Goal: Check status

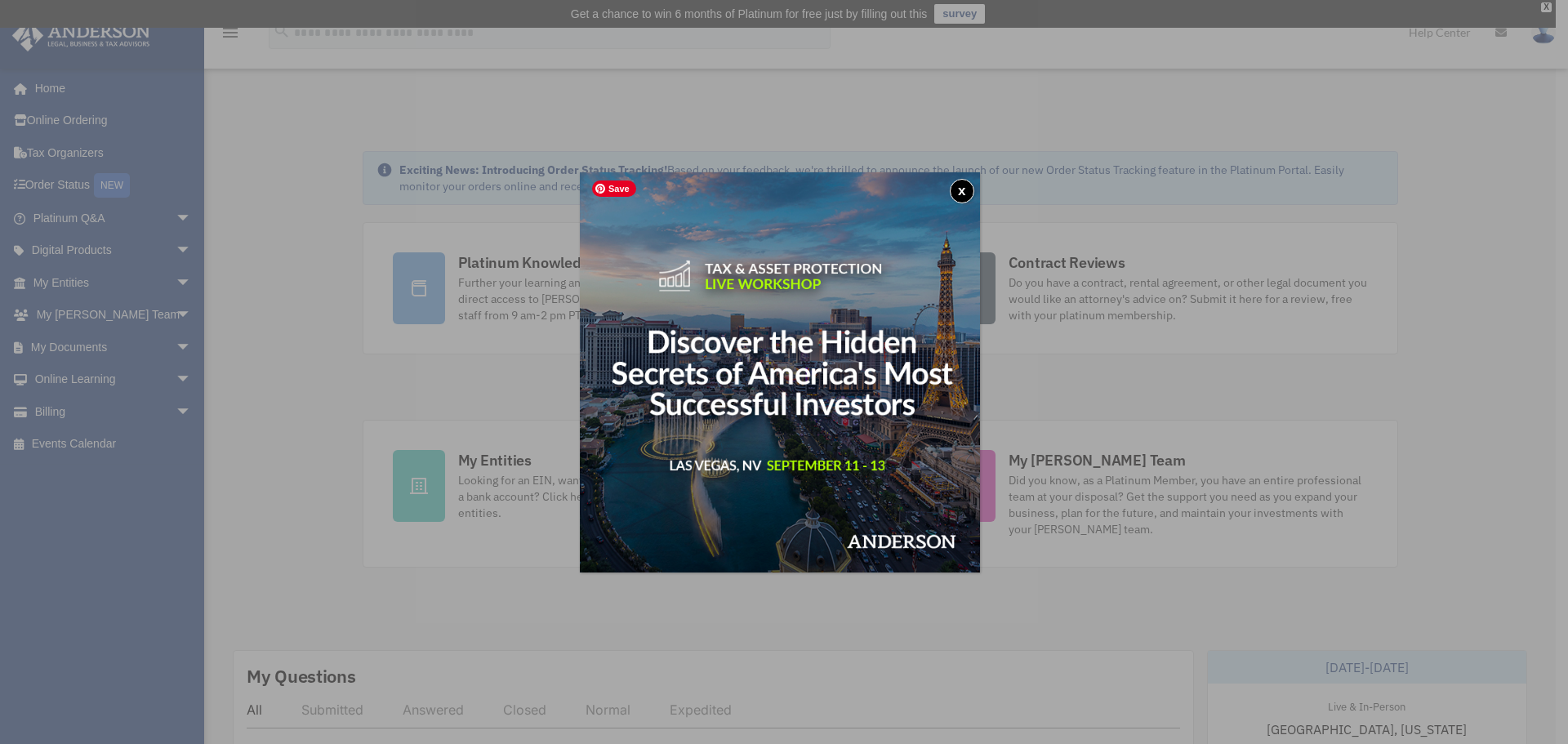
click at [967, 178] on img at bounding box center [779, 372] width 400 height 400
click at [957, 187] on button "x" at bounding box center [962, 191] width 24 height 24
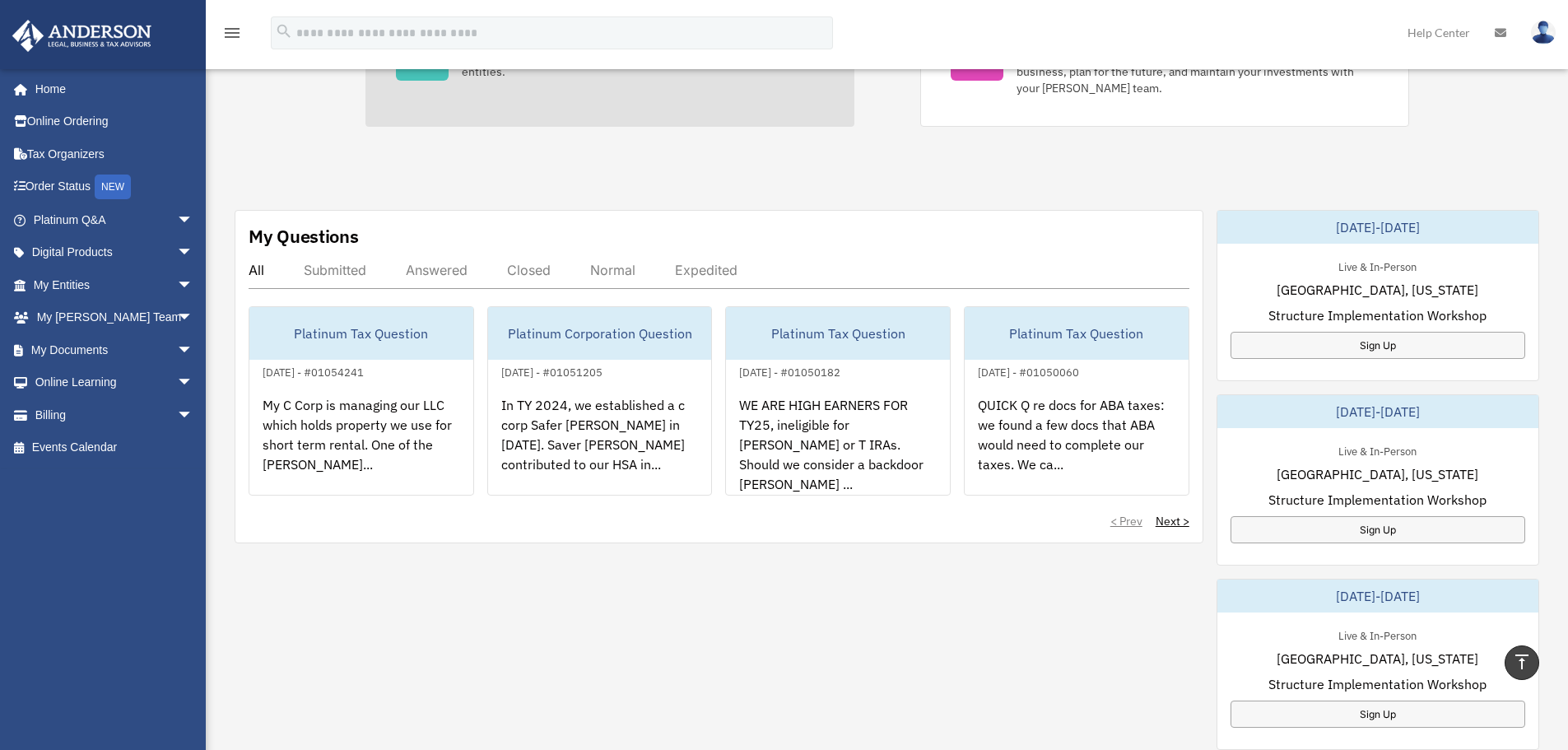
scroll to position [444, 0]
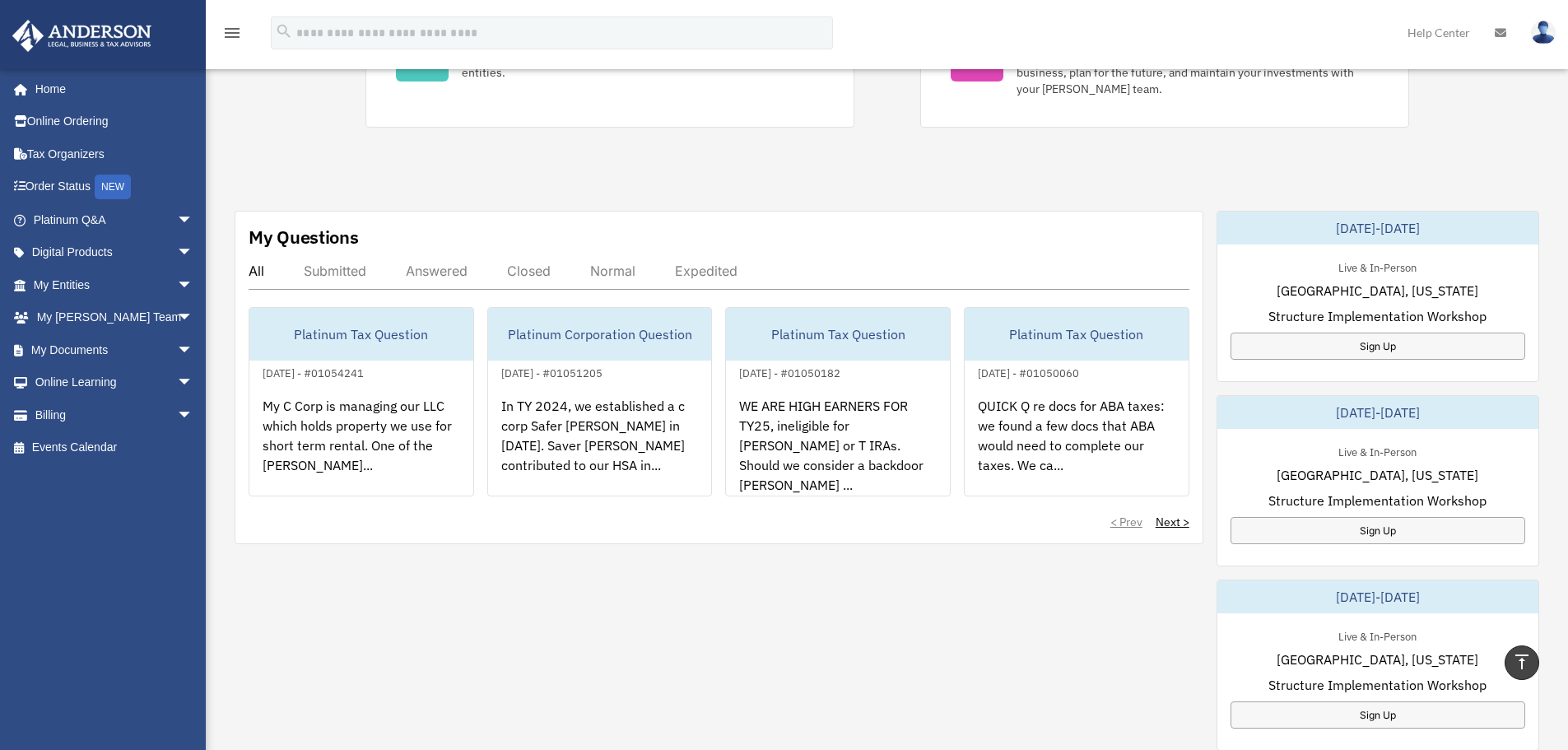
click at [454, 266] on div "Answered" at bounding box center [436, 271] width 62 height 17
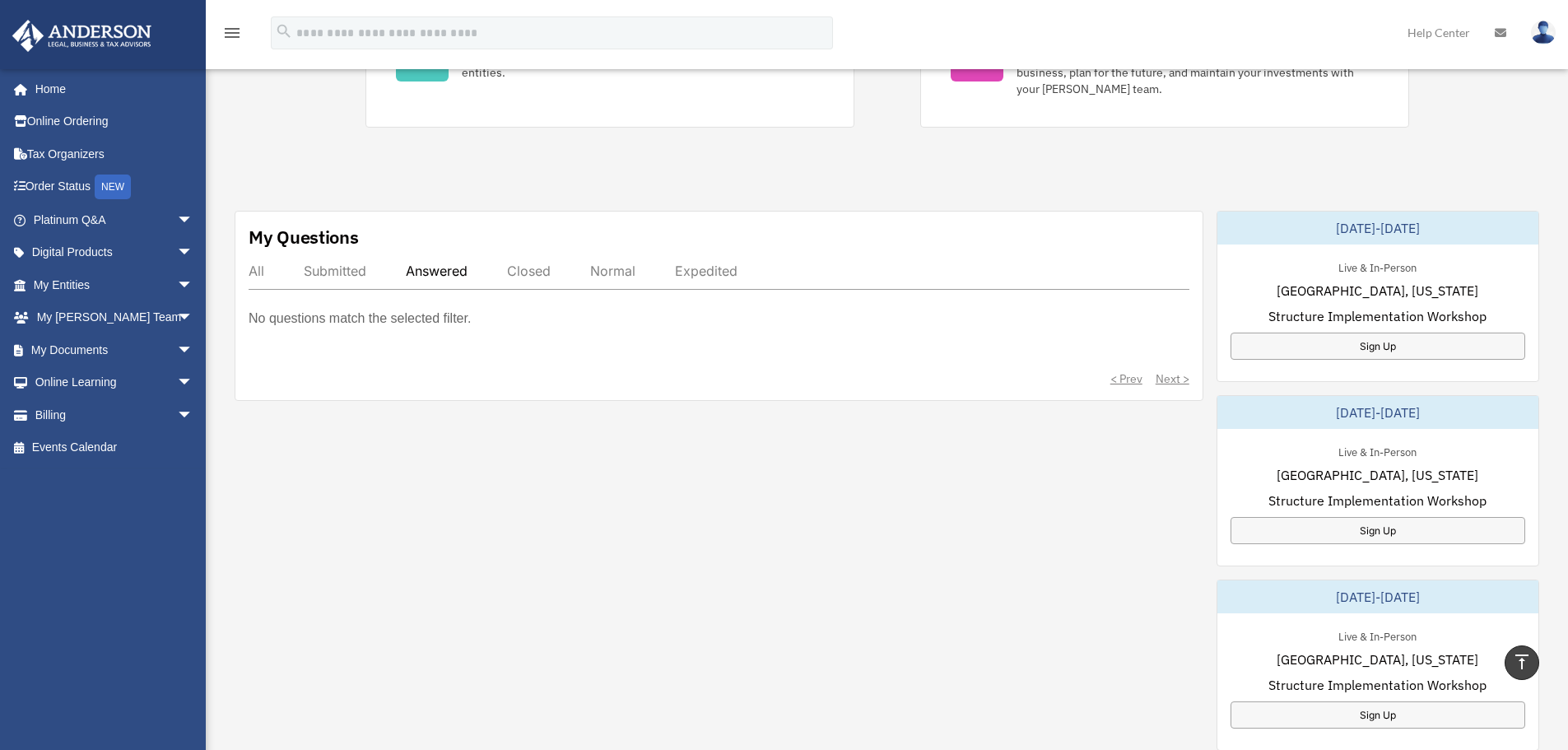
click at [318, 265] on div "Submitted" at bounding box center [335, 271] width 62 height 17
click at [262, 269] on div "All" at bounding box center [256, 271] width 16 height 17
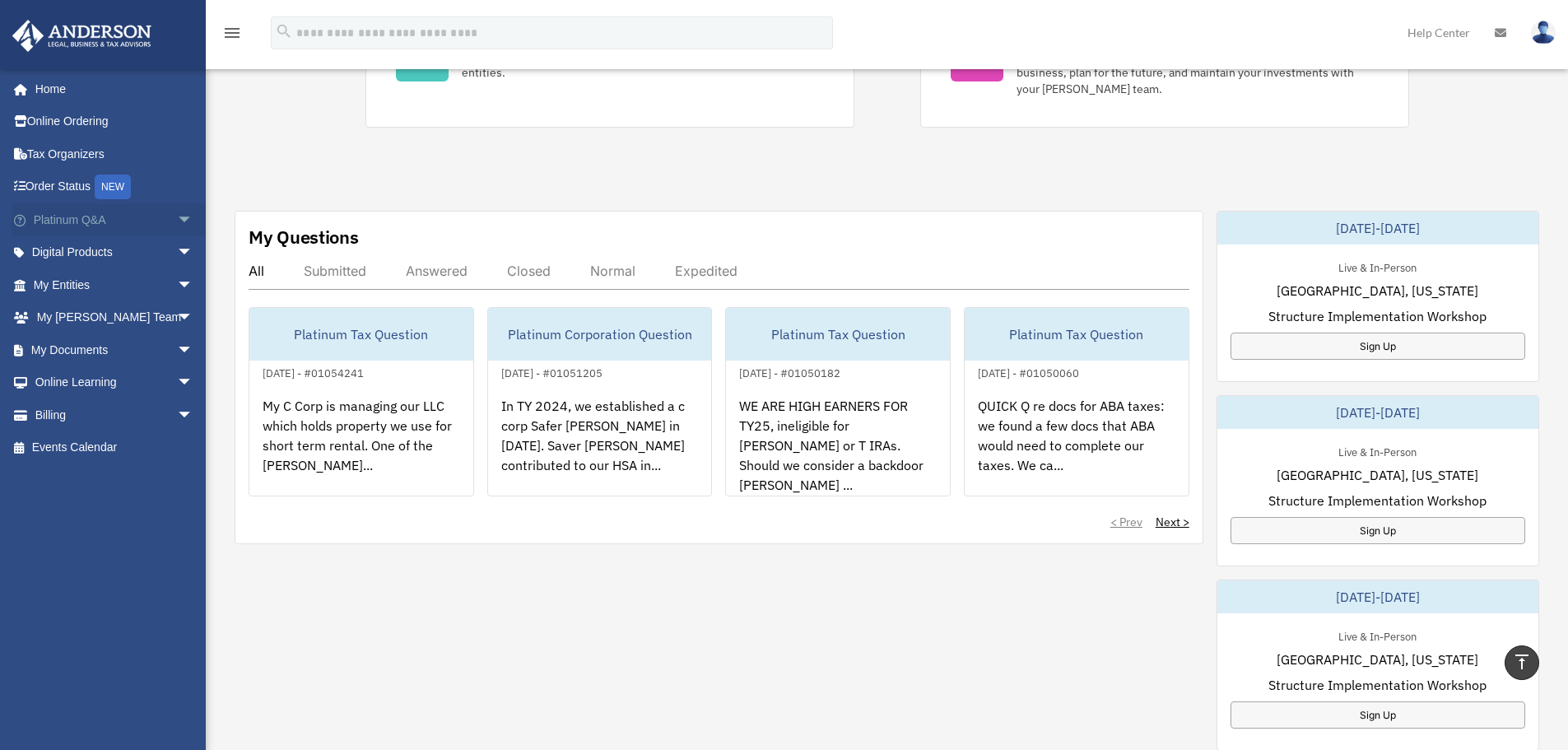
click at [115, 206] on link "Platinum Q&A arrow_drop_down" at bounding box center [115, 219] width 207 height 33
click at [177, 227] on span "arrow_drop_down" at bounding box center [193, 220] width 33 height 34
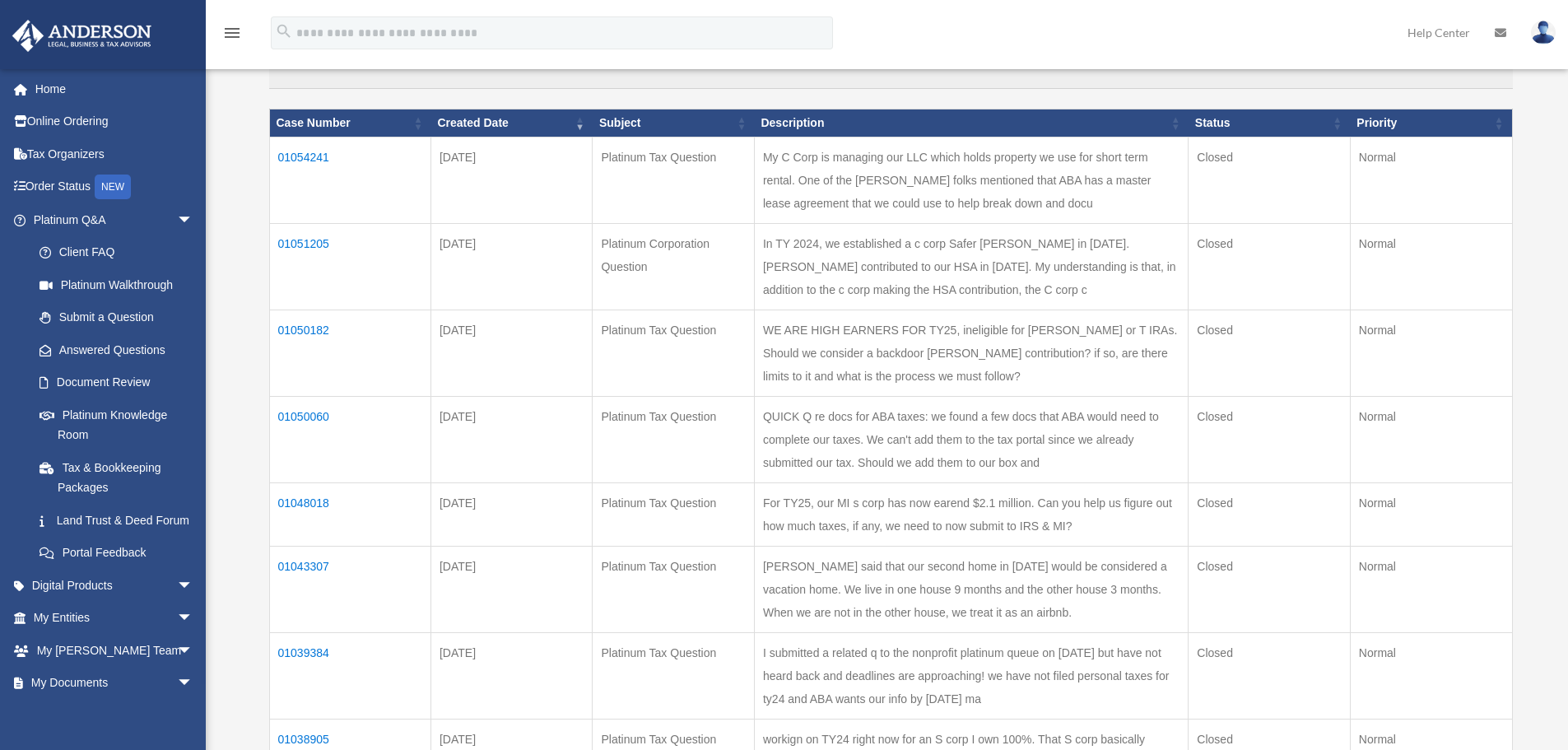
scroll to position [210, 0]
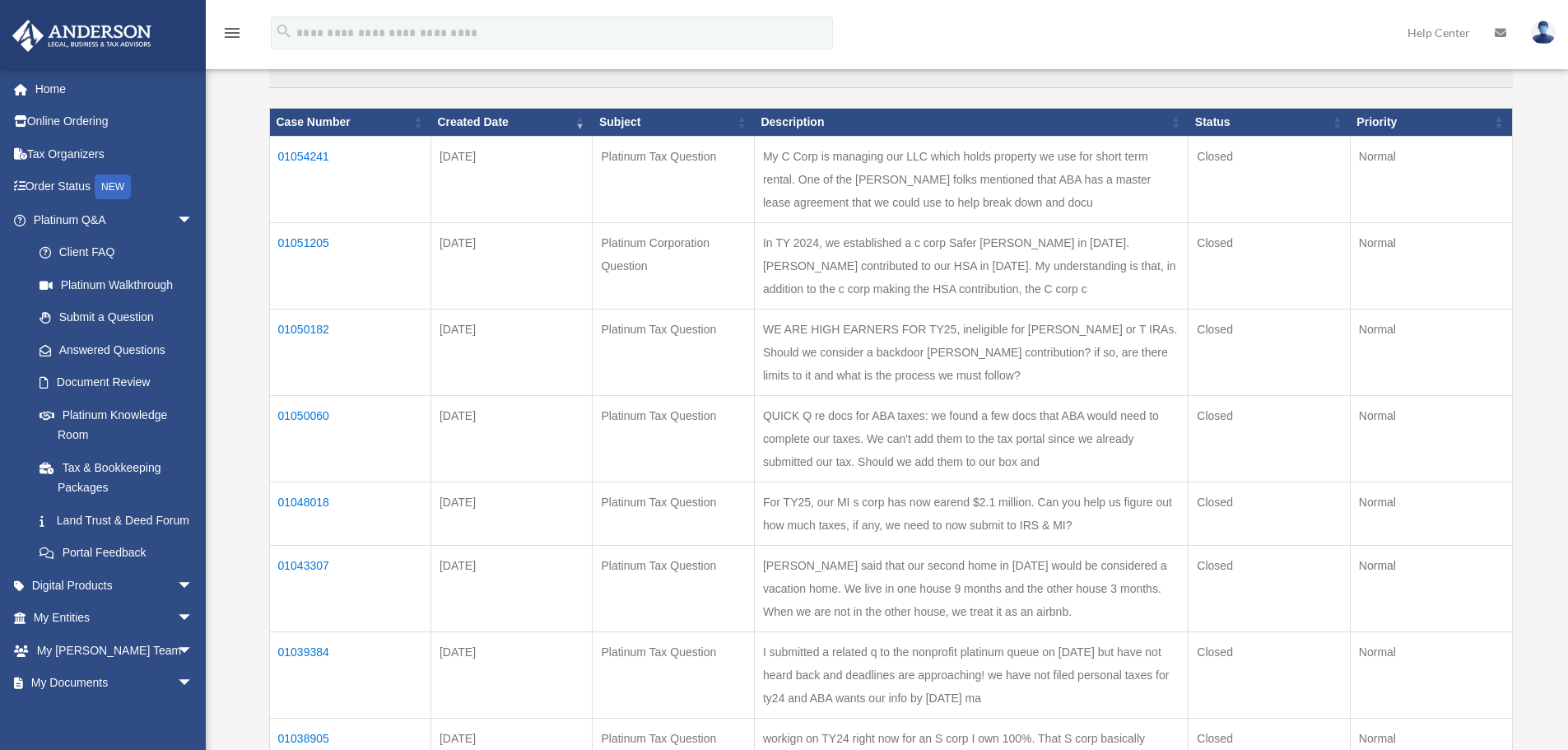
click at [324, 331] on td "01050182" at bounding box center [349, 351] width 161 height 87
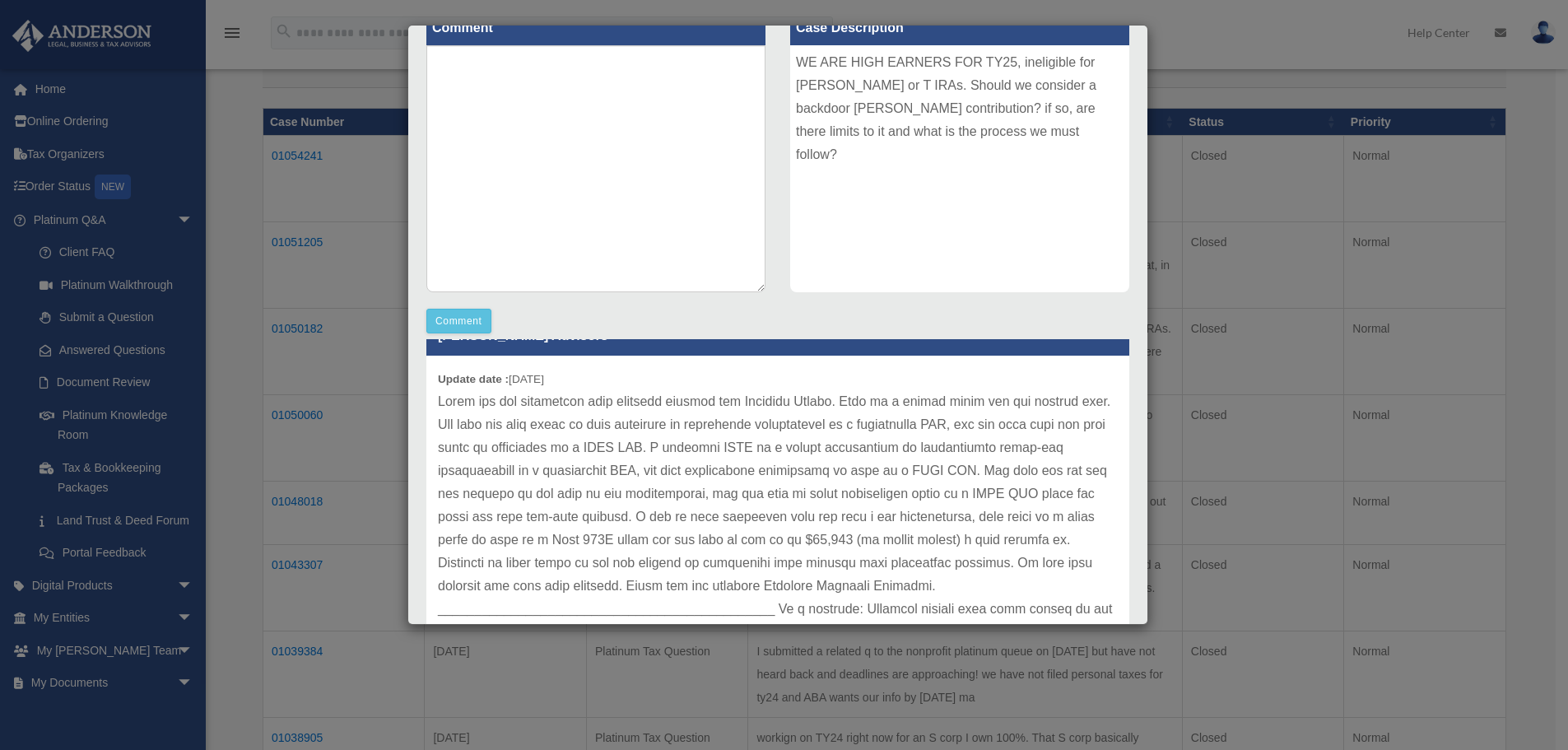
scroll to position [35, 0]
click at [1240, 53] on div "Case Detail × Platinum Tax Question Case Number 01050182 Created Date July 21, …" at bounding box center [784, 375] width 1568 height 750
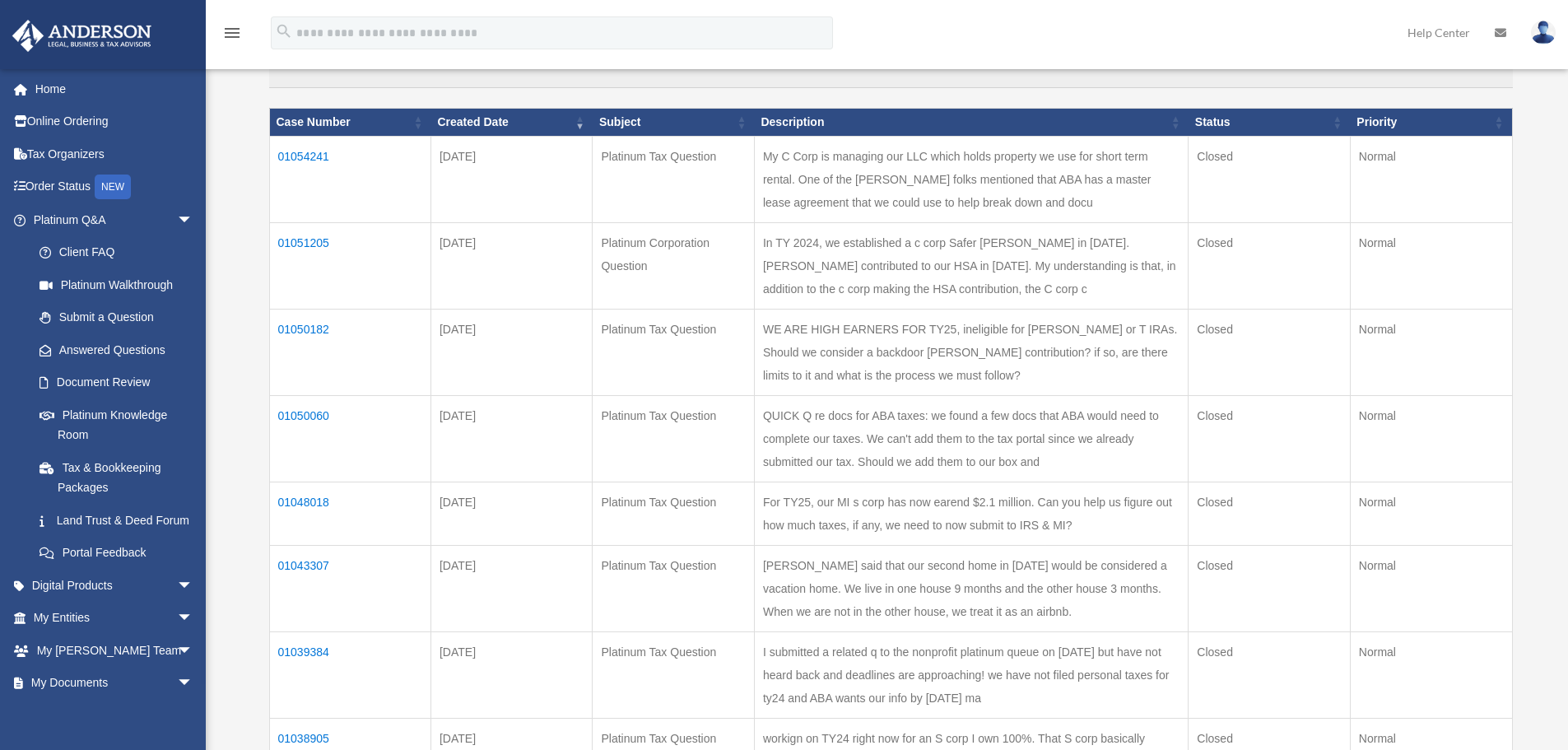
click at [320, 330] on td "01050182" at bounding box center [349, 351] width 161 height 87
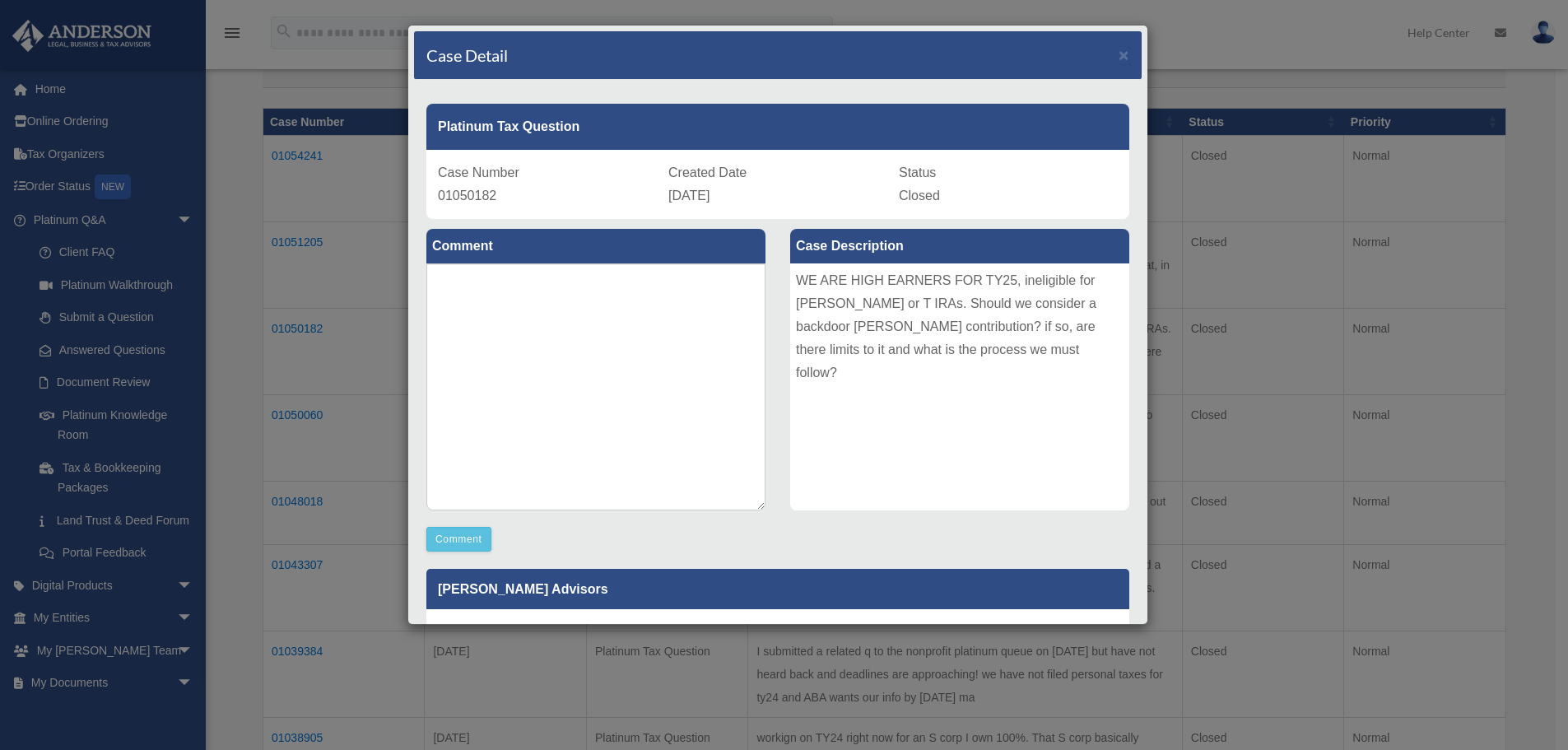
scroll to position [312, 0]
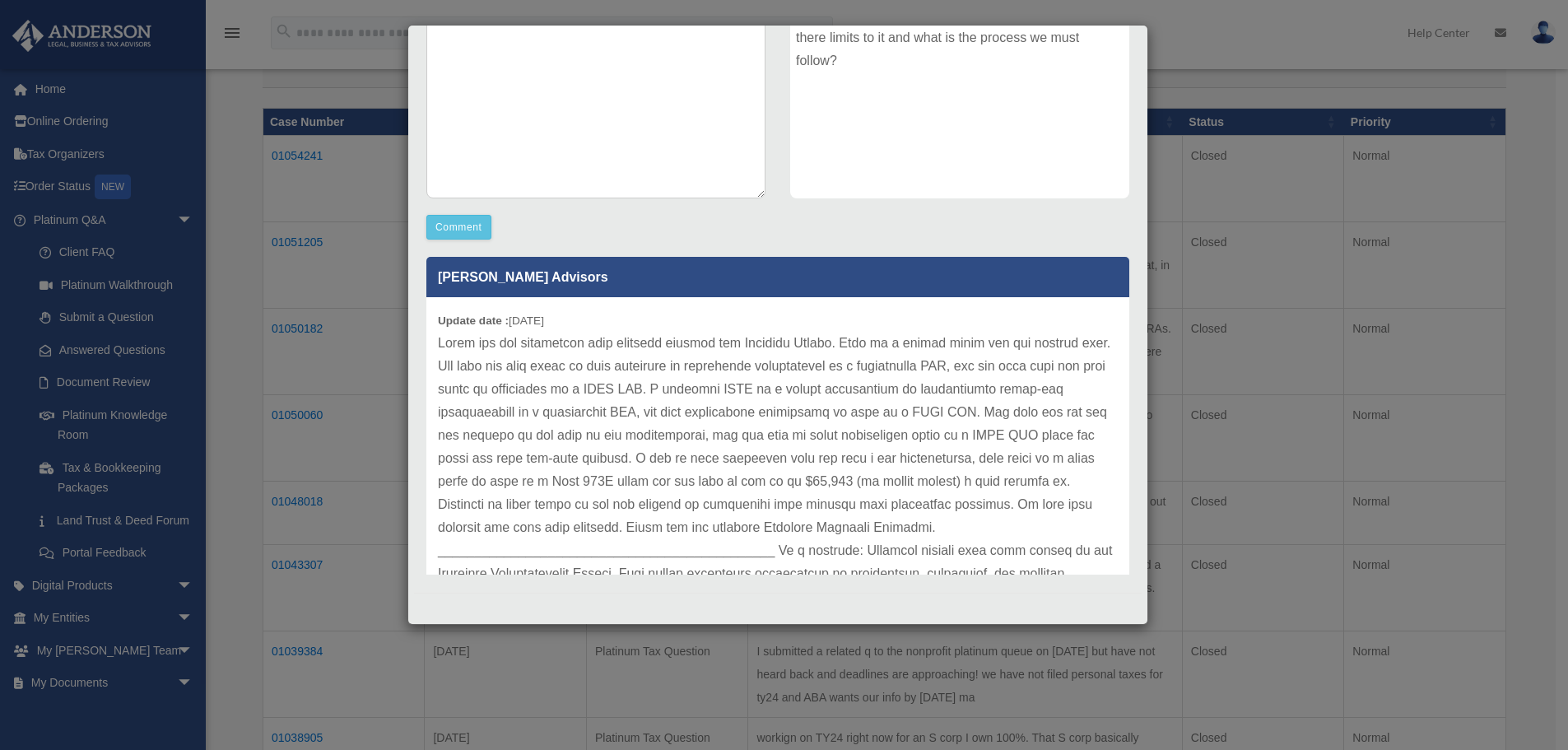
click at [448, 343] on p at bounding box center [777, 480] width 680 height 299
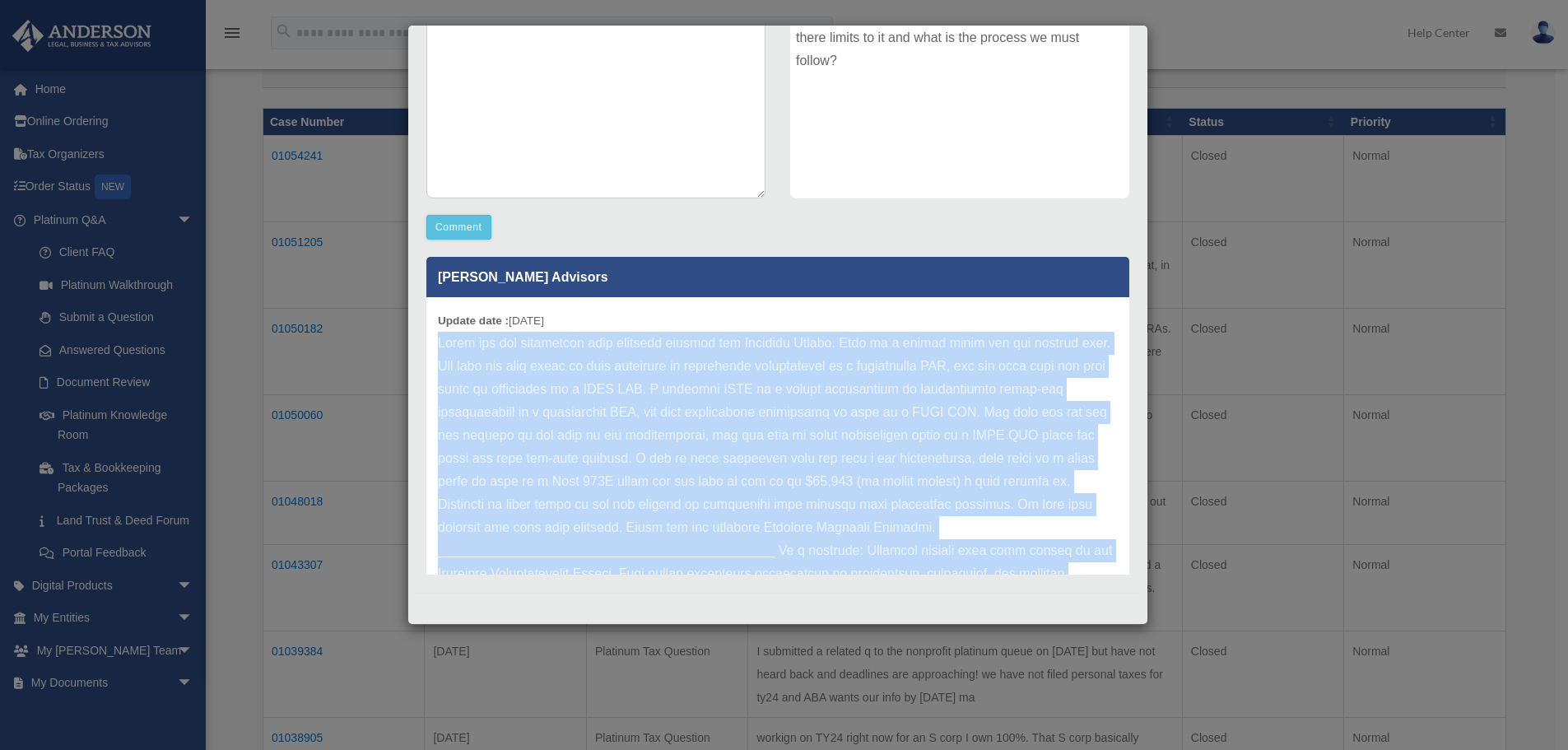
scroll to position [91, 0]
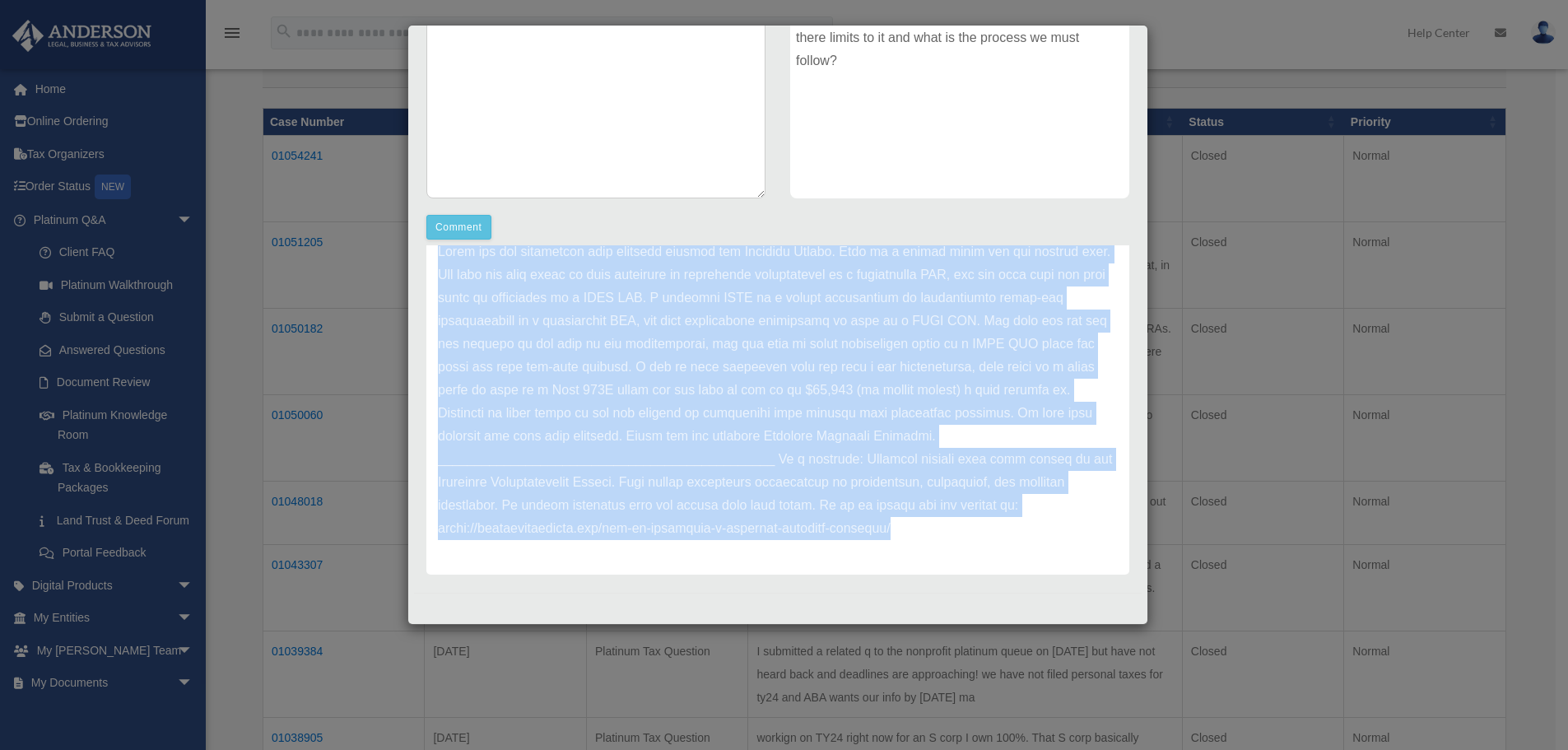
drag, startPoint x: 436, startPoint y: 339, endPoint x: 926, endPoint y: 621, distance: 565.4
click at [926, 621] on div "Case Detail × Platinum Tax Question Case Number 01050182 Created Date July 21, …" at bounding box center [777, 324] width 741 height 600
copy div "Thank you for submitting your question through the Platinum Portal. This is a c…"
click at [556, 677] on div "Case Detail × Platinum Tax Question Case Number 01050182 Created Date July 21, …" at bounding box center [784, 375] width 1568 height 750
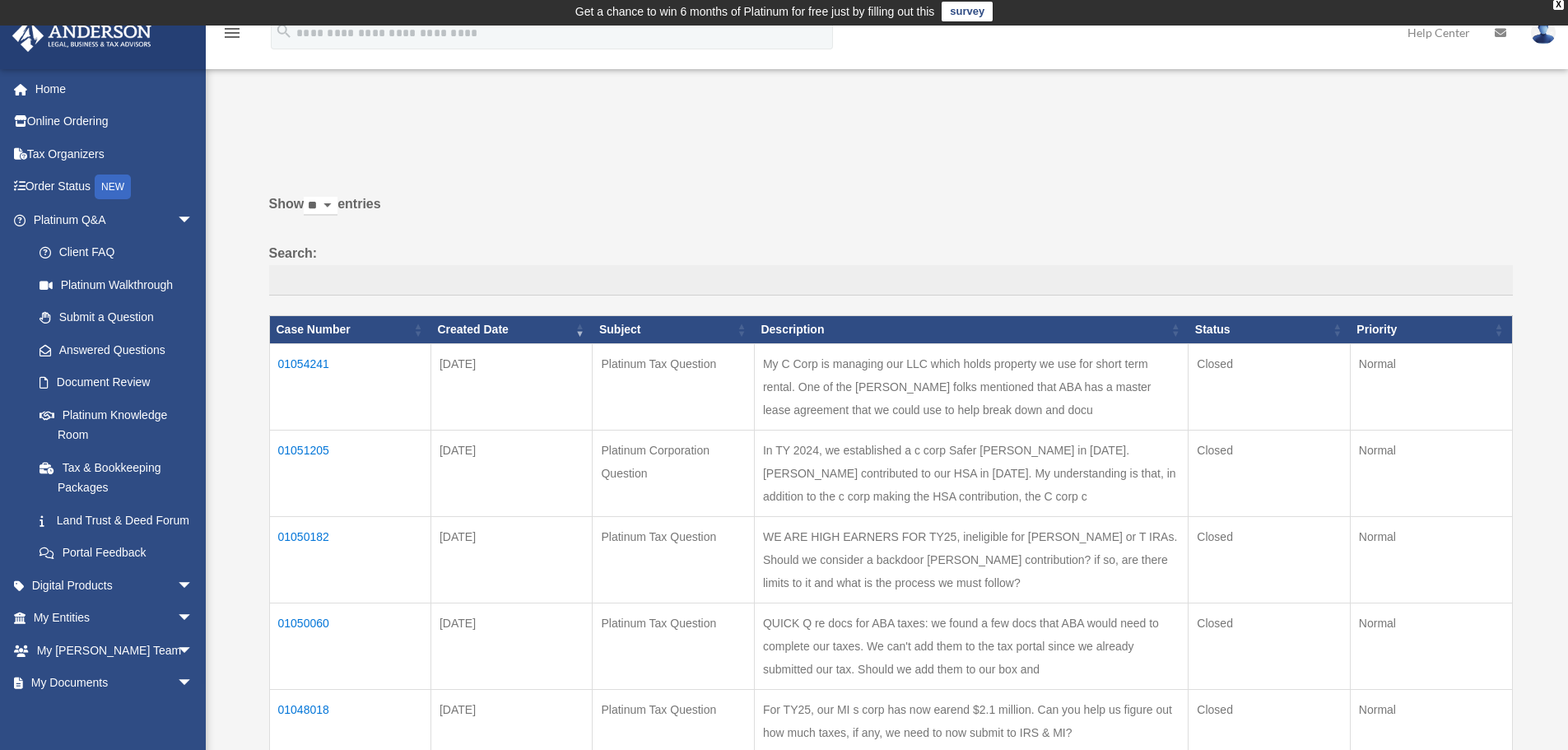
scroll to position [0, 0]
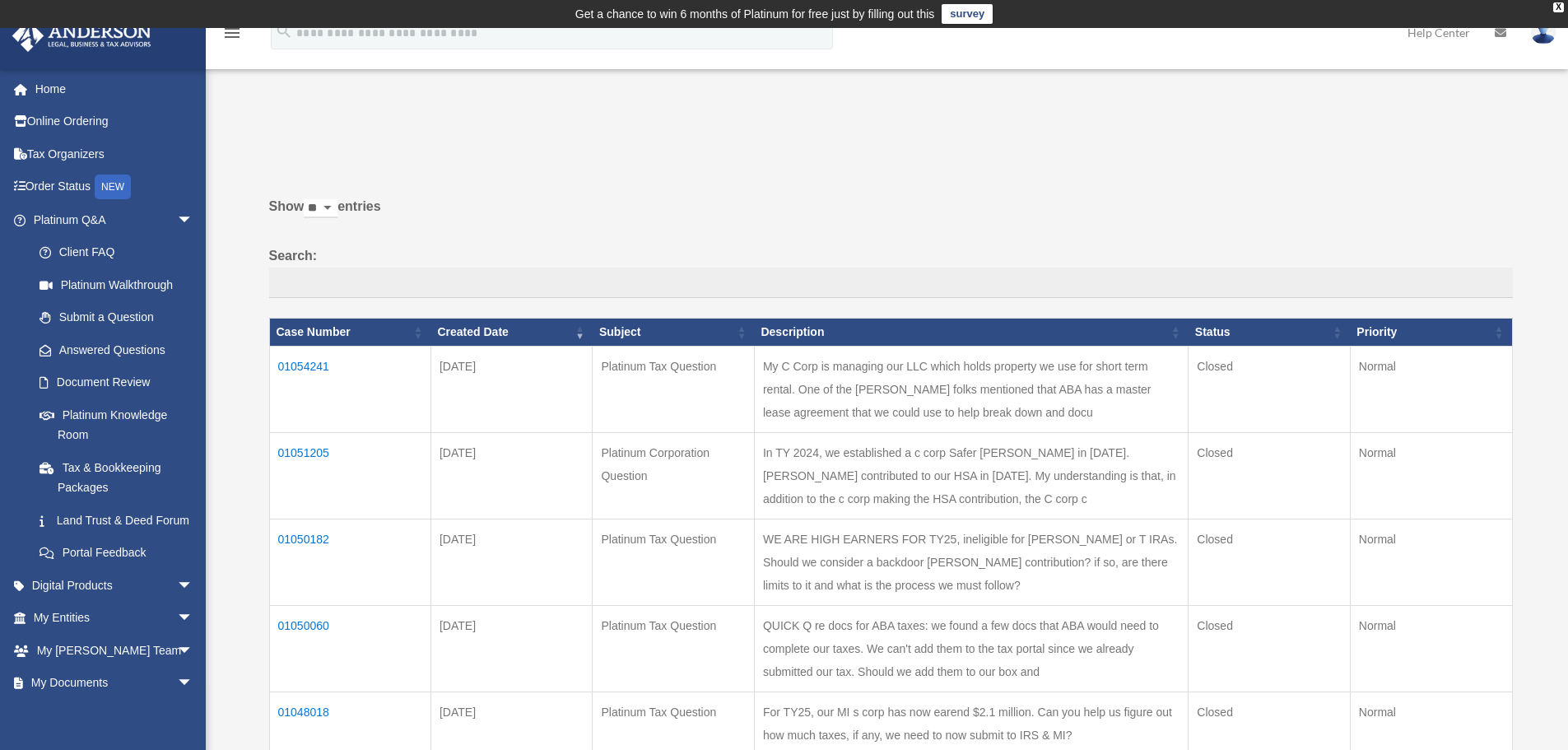
click at [325, 370] on td "01054241" at bounding box center [349, 388] width 161 height 87
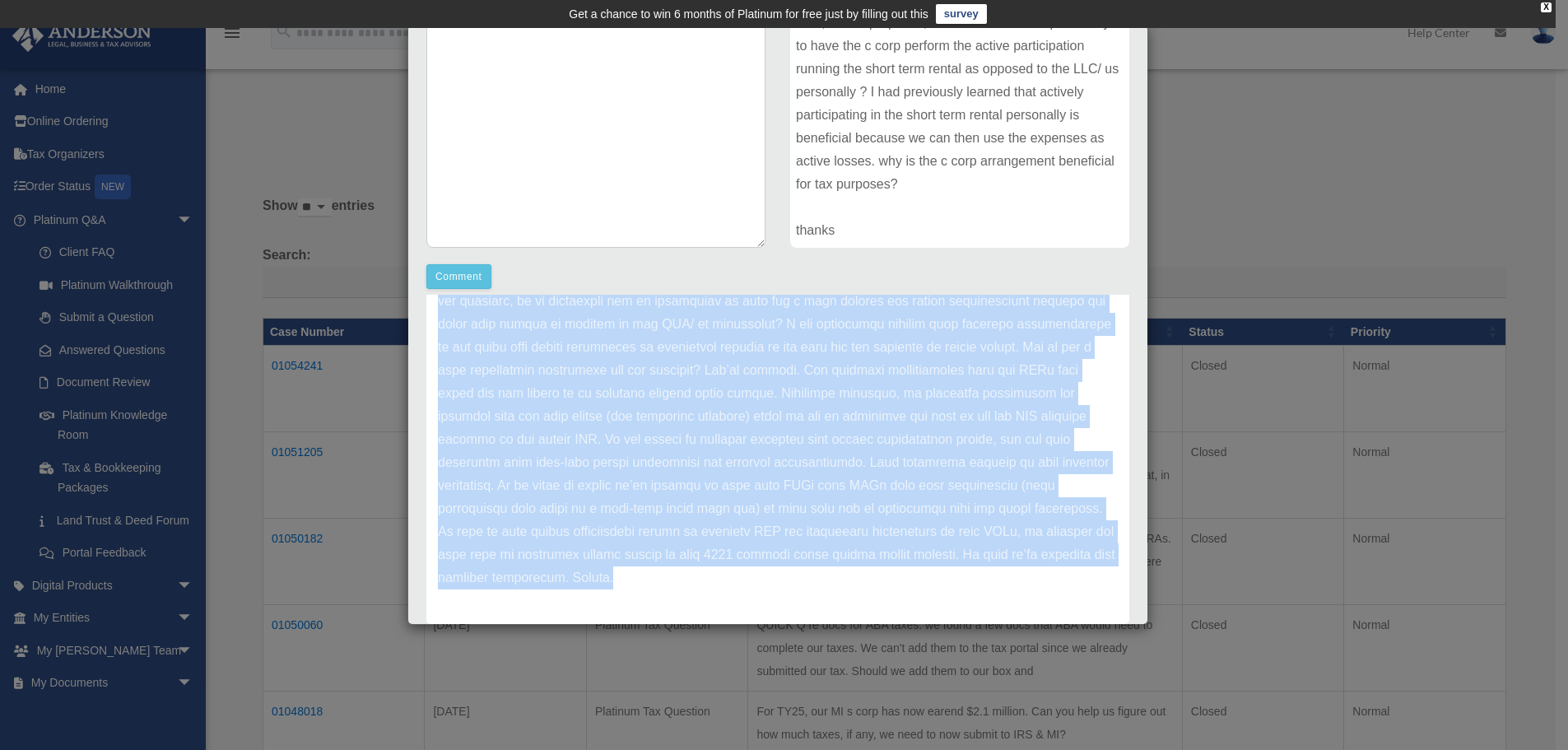
scroll to position [312, 0]
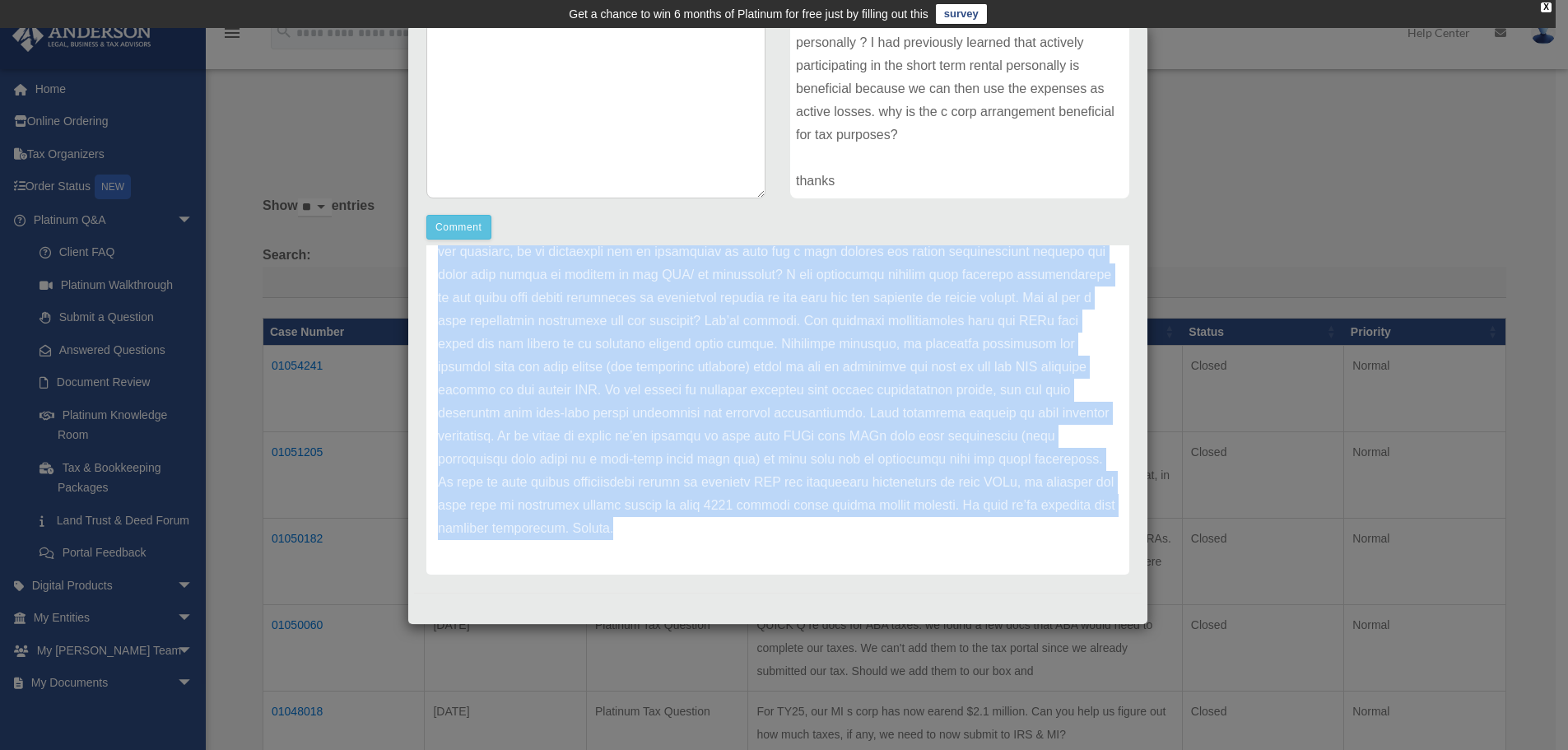
drag, startPoint x: 432, startPoint y: 588, endPoint x: 973, endPoint y: 541, distance: 543.0
click at [973, 541] on div "Update date : 07-25-2025" at bounding box center [778, 263] width 703 height 622
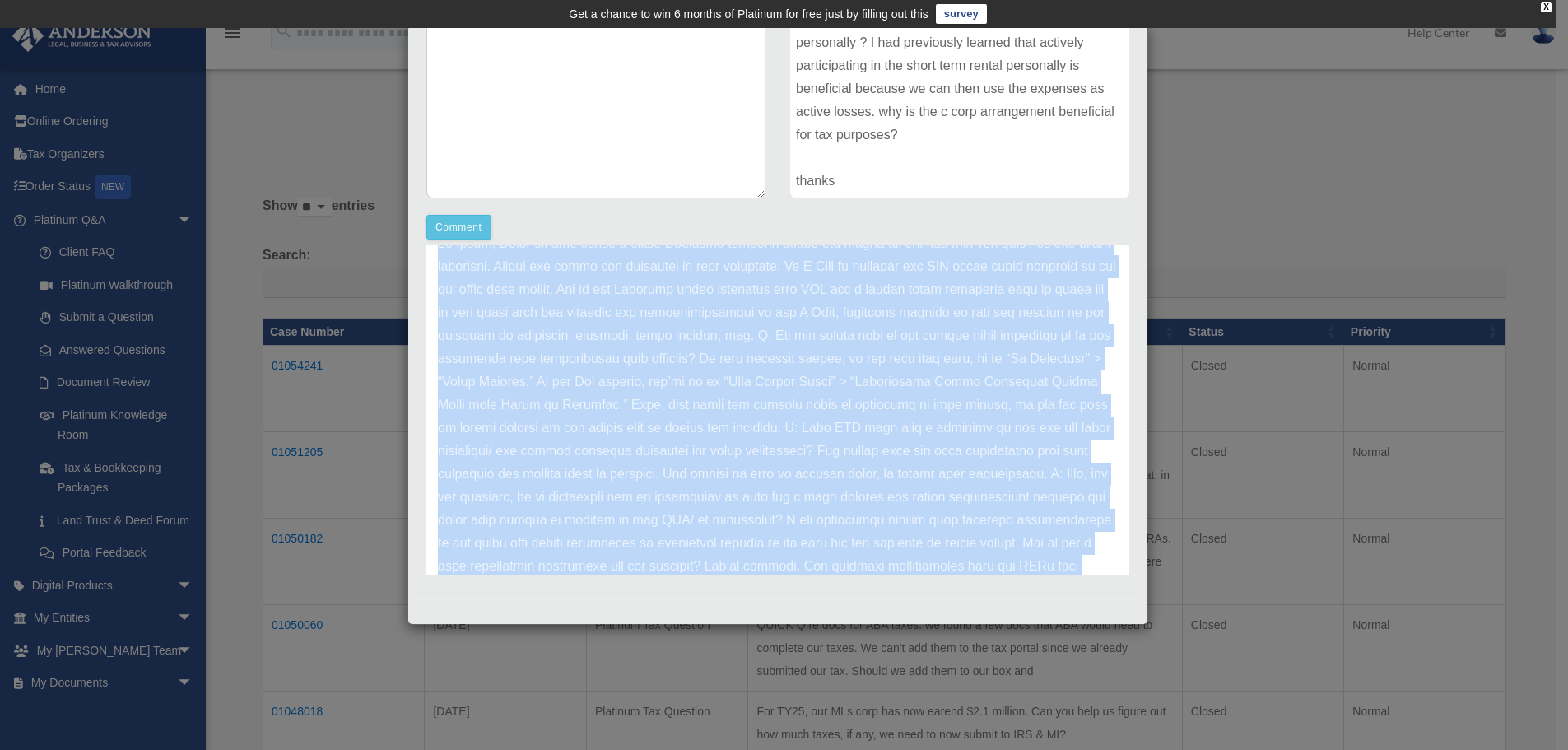
scroll to position [0, 0]
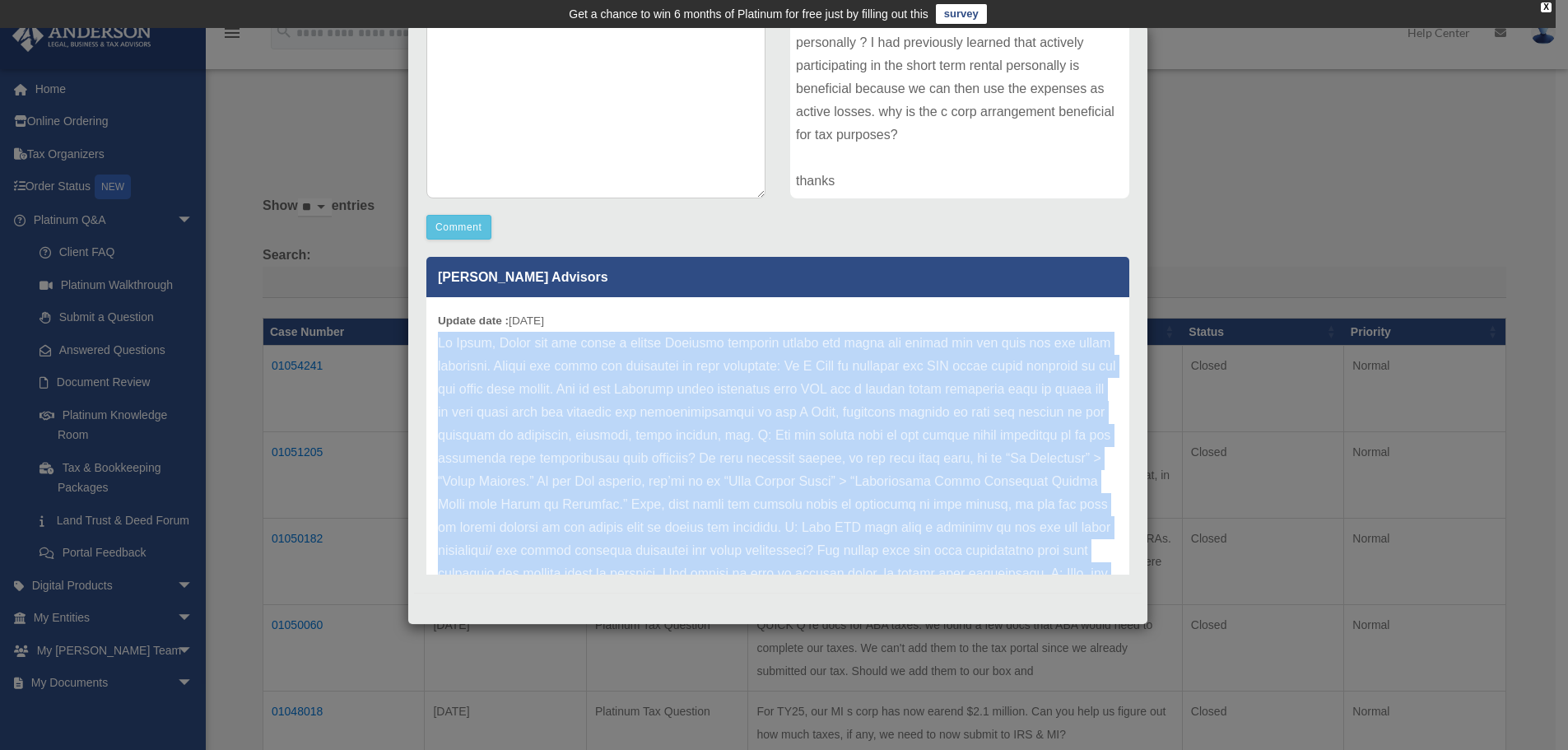
drag, startPoint x: 975, startPoint y: 536, endPoint x: 432, endPoint y: 342, distance: 576.6
click at [432, 342] on div "Update date : 07-25-2025" at bounding box center [778, 608] width 703 height 622
copy p "Hi Haven, Thank you for being a valued Anderson platinum member and using our p…"
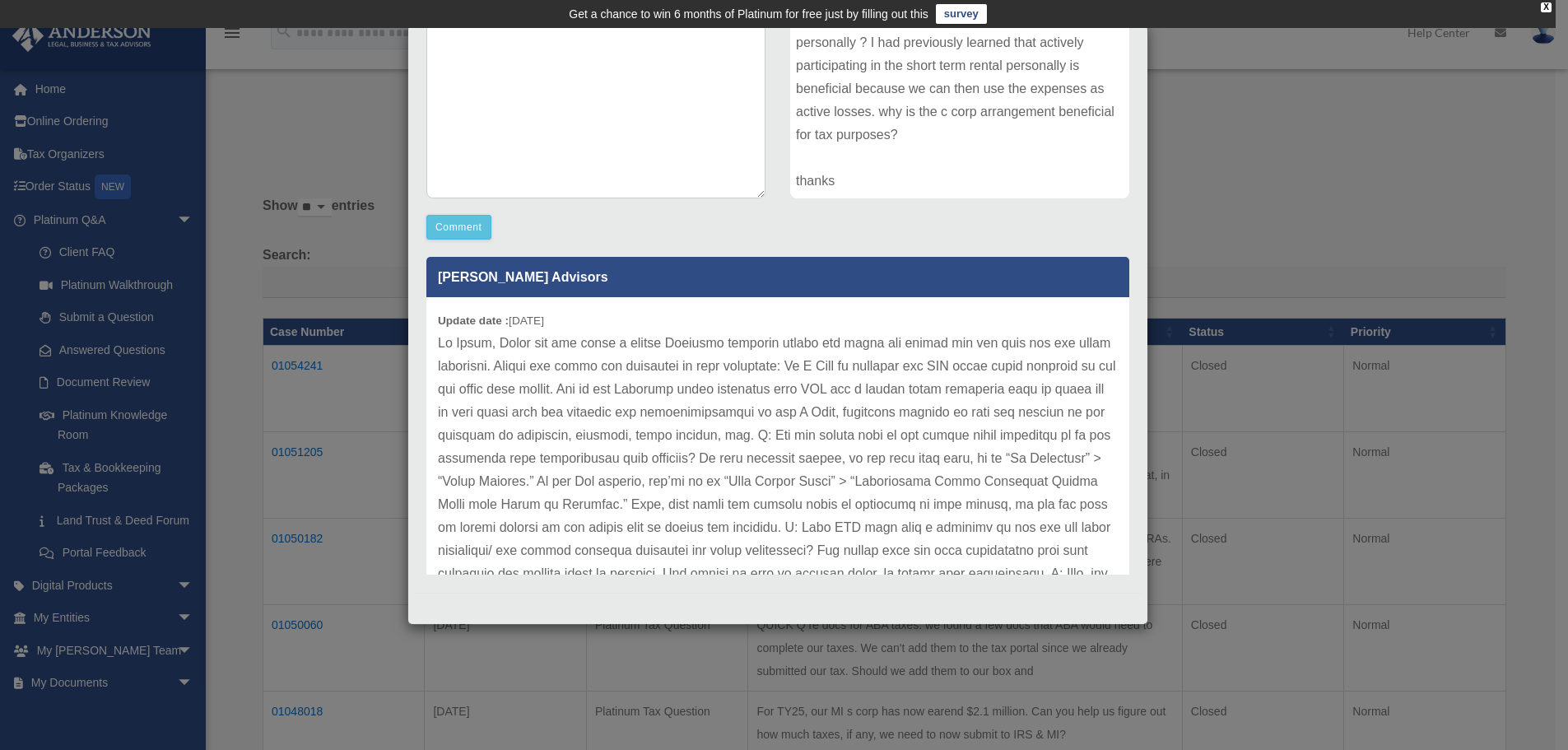
click at [1266, 217] on div "Case Detail × Platinum Tax Question Case Number 01054241 Created Date July 24, …" at bounding box center [784, 375] width 1568 height 750
